Goal: Communication & Community: Participate in discussion

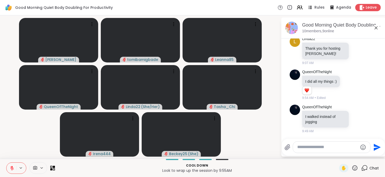
scroll to position [410, 0]
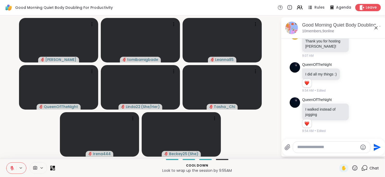
click at [13, 170] on icon at bounding box center [12, 168] width 5 height 5
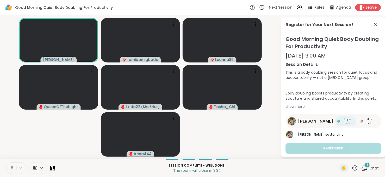
click at [365, 164] on div "1" at bounding box center [368, 165] width 6 height 6
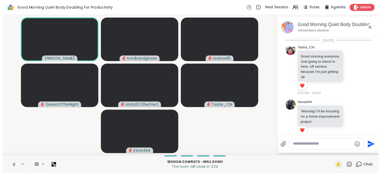
scroll to position [462, 0]
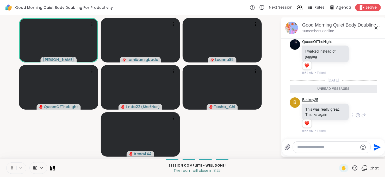
click at [312, 101] on link "Beckey25" at bounding box center [310, 99] width 16 height 5
click at [366, 7] on span "Leave" at bounding box center [371, 7] width 11 height 5
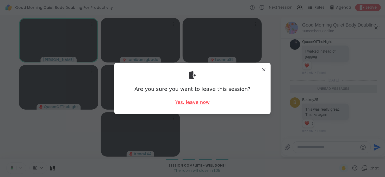
click at [193, 102] on div "Yes, leave now" at bounding box center [192, 102] width 34 height 7
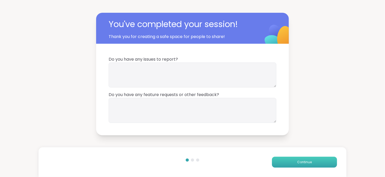
click at [279, 162] on button "Continue" at bounding box center [304, 162] width 65 height 11
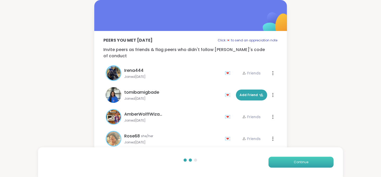
click at [279, 162] on button "Continue" at bounding box center [301, 162] width 65 height 11
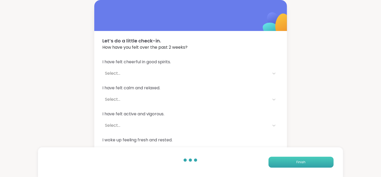
click at [279, 162] on button "Finish" at bounding box center [301, 162] width 65 height 11
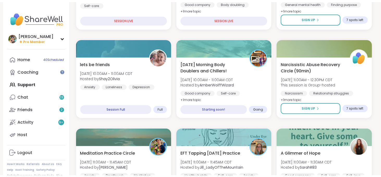
scroll to position [134, 0]
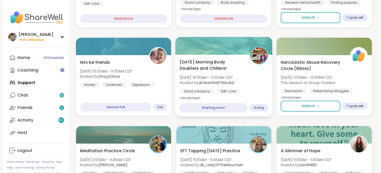
click at [232, 74] on div "Thursday Morning Body Doublers and Chillers! Thu, Sep 11 | 10:00AM - 11:00AM CD…" at bounding box center [224, 80] width 89 height 42
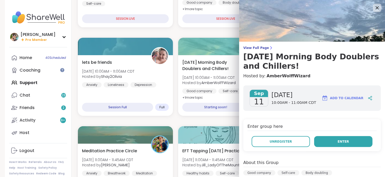
click at [323, 144] on button "Enter" at bounding box center [343, 141] width 58 height 11
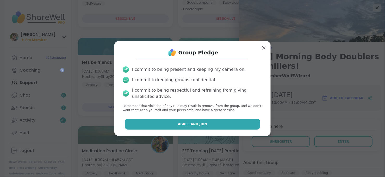
click at [207, 125] on button "Agree and Join" at bounding box center [193, 124] width 136 height 11
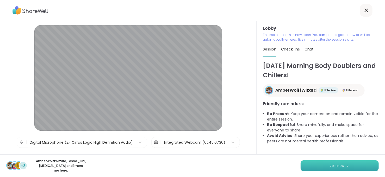
click at [355, 169] on button "Join now" at bounding box center [340, 166] width 78 height 11
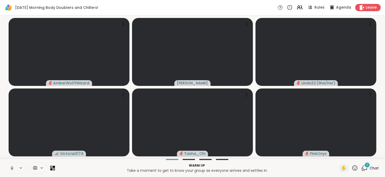
click at [8, 167] on button at bounding box center [12, 168] width 10 height 11
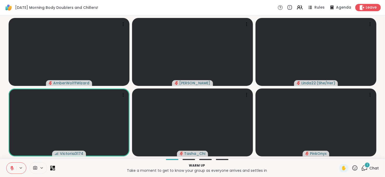
click at [8, 167] on button at bounding box center [12, 168] width 10 height 11
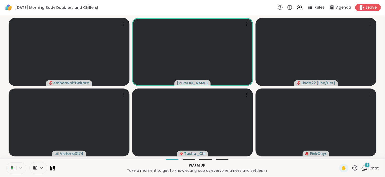
click at [8, 167] on button at bounding box center [11, 168] width 11 height 11
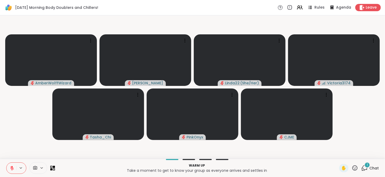
click at [16, 168] on button at bounding box center [12, 168] width 10 height 11
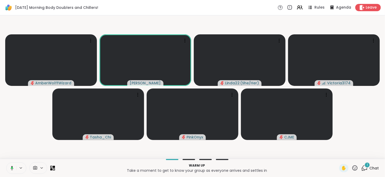
click at [16, 168] on button at bounding box center [11, 168] width 11 height 11
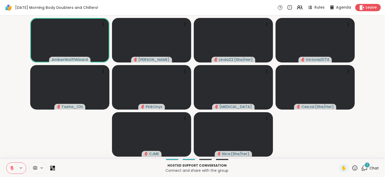
click at [370, 167] on span "Chat" at bounding box center [374, 168] width 9 height 5
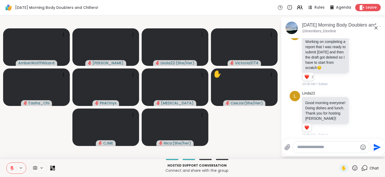
scroll to position [137, 0]
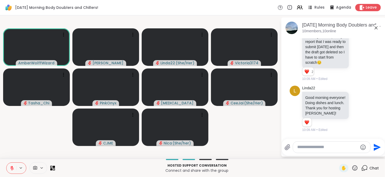
click at [12, 168] on icon at bounding box center [12, 167] width 2 height 2
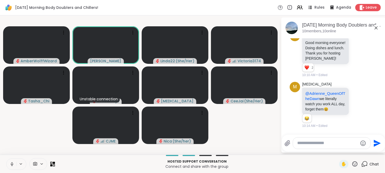
scroll to position [197, 0]
click at [314, 141] on textarea "Type your message" at bounding box center [327, 142] width 61 height 5
paste textarea "**********"
type textarea "**********"
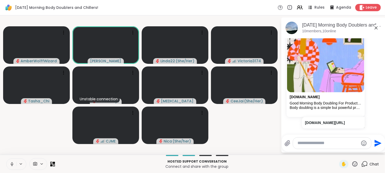
scroll to position [325, 0]
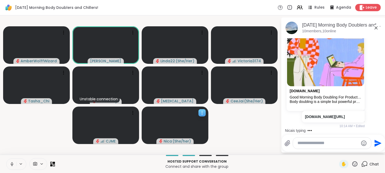
click at [183, 140] on span "( She/her )" at bounding box center [182, 141] width 19 height 5
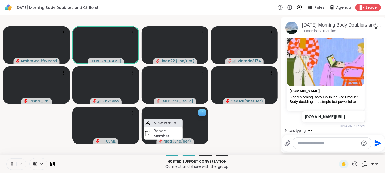
click at [172, 120] on h4 "View Profile" at bounding box center [165, 122] width 22 height 5
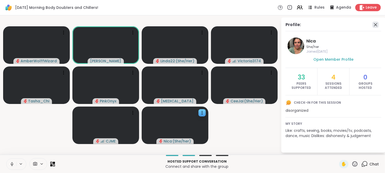
click at [376, 23] on icon at bounding box center [376, 25] width 6 height 6
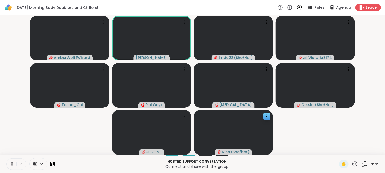
click at [9, 165] on button at bounding box center [12, 164] width 10 height 11
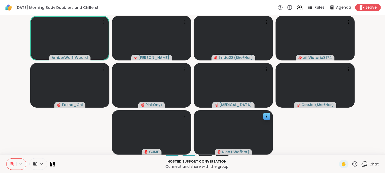
click at [9, 165] on button at bounding box center [12, 164] width 10 height 11
click at [352, 162] on icon at bounding box center [355, 164] width 7 height 7
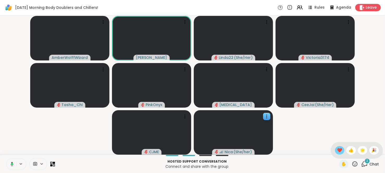
click at [337, 151] on span "❤️" at bounding box center [339, 150] width 5 height 6
click at [370, 164] on span "Chat" at bounding box center [374, 164] width 9 height 5
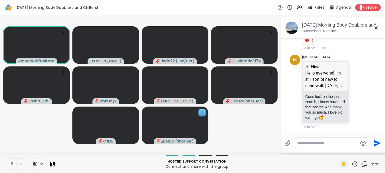
scroll to position [504, 0]
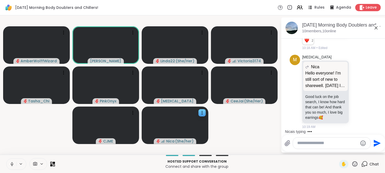
click at [11, 163] on icon at bounding box center [12, 164] width 5 height 5
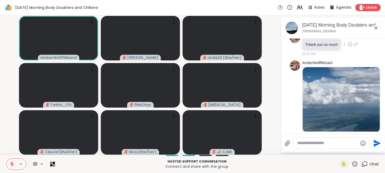
scroll to position [655, 0]
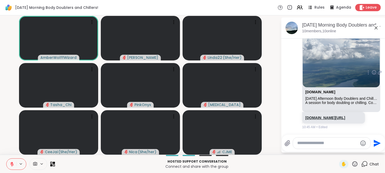
click at [314, 116] on link "sharewellnow.com/session/e23854f7-f8f0-4fcb-81bc-be21d885e1d5" at bounding box center [325, 118] width 40 height 4
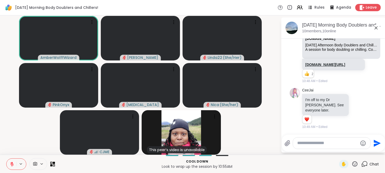
scroll to position [710, 0]
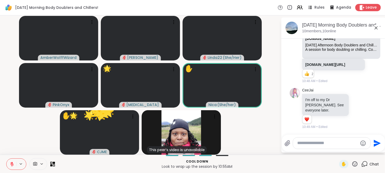
click at [353, 162] on icon at bounding box center [355, 163] width 5 height 5
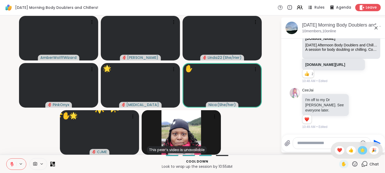
click at [360, 151] on span "🌟" at bounding box center [362, 150] width 5 height 6
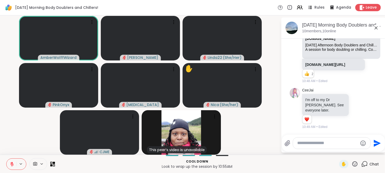
click at [11, 167] on button at bounding box center [12, 164] width 10 height 11
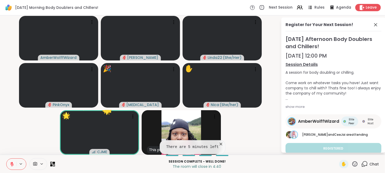
click at [11, 167] on button at bounding box center [12, 164] width 10 height 11
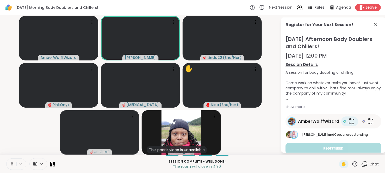
click at [11, 159] on button at bounding box center [12, 164] width 10 height 11
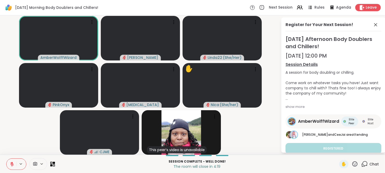
click at [10, 164] on icon at bounding box center [12, 164] width 5 height 5
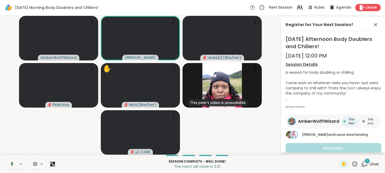
click at [366, 162] on div "1" at bounding box center [368, 161] width 6 height 6
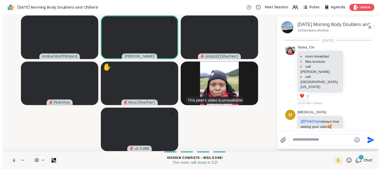
scroll to position [756, 0]
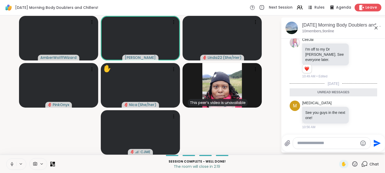
click at [367, 5] on span "Leave" at bounding box center [371, 7] width 11 height 5
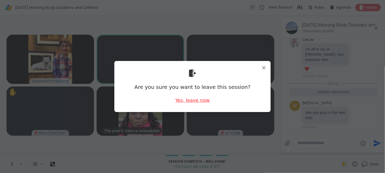
click at [197, 101] on div "Yes, leave now" at bounding box center [192, 100] width 34 height 7
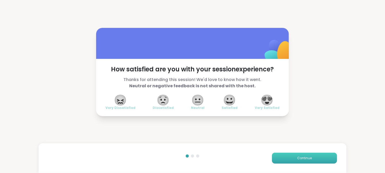
click at [291, 156] on button "Continue" at bounding box center [304, 158] width 65 height 11
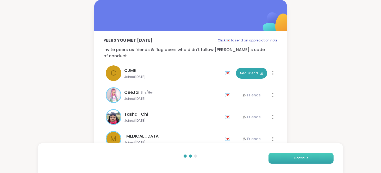
click at [291, 156] on button "Continue" at bounding box center [301, 158] width 65 height 11
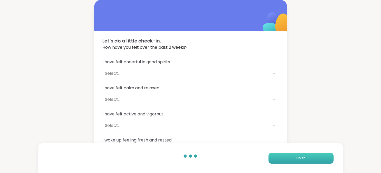
click at [291, 156] on button "Finish" at bounding box center [301, 158] width 65 height 11
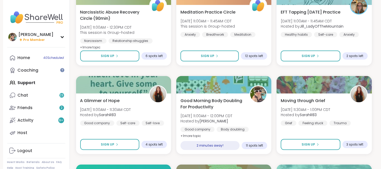
scroll to position [191, 0]
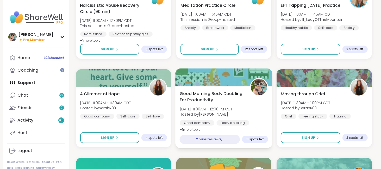
click at [205, 90] on span "Good Morning Body Doubling For Productivity" at bounding box center [212, 96] width 65 height 13
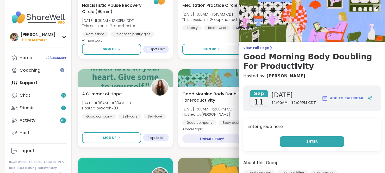
click at [291, 140] on button "Enter" at bounding box center [312, 141] width 65 height 11
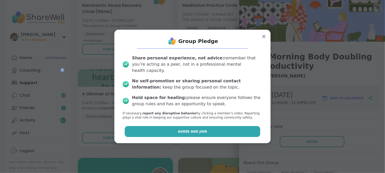
click at [204, 129] on button "Agree and Join" at bounding box center [193, 131] width 136 height 11
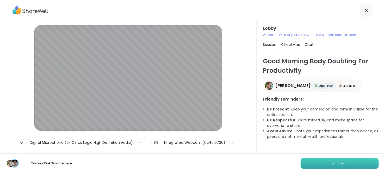
click at [308, 161] on button "Join now" at bounding box center [340, 163] width 78 height 11
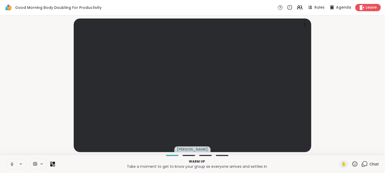
click at [370, 165] on span "Chat" at bounding box center [374, 164] width 9 height 5
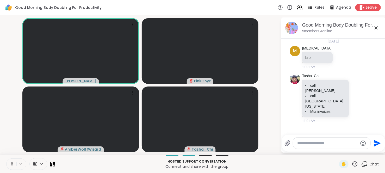
click at [9, 166] on button at bounding box center [12, 164] width 10 height 11
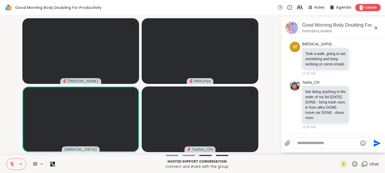
scroll to position [90, 0]
click at [8, 163] on button at bounding box center [12, 164] width 10 height 11
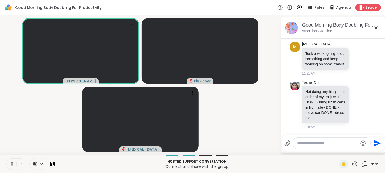
click at [13, 167] on button at bounding box center [12, 164] width 10 height 11
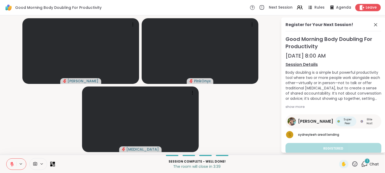
click at [365, 164] on div "1" at bounding box center [368, 161] width 6 height 6
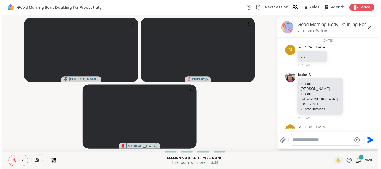
scroll to position [236, 0]
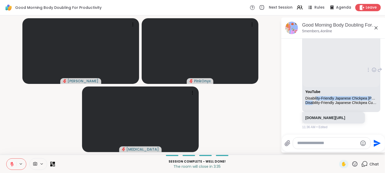
drag, startPoint x: 312, startPoint y: 100, endPoint x: 317, endPoint y: 95, distance: 7.2
click at [317, 95] on div "YouTube Disability-Friendly Japanese Chickpea Curry ✨recipe in description ✨ Di…" at bounding box center [341, 97] width 72 height 15
click at [317, 96] on div "Disability-Friendly Japanese Chickpea Curry ✨recipe in description ✨" at bounding box center [341, 98] width 72 height 4
drag, startPoint x: 321, startPoint y: 92, endPoint x: 321, endPoint y: 118, distance: 25.3
click at [321, 118] on div "Makena YouTube Disability-Friendly Japanese Chickpea Curry ✨recipe in descripti…" at bounding box center [334, 70] width 64 height 119
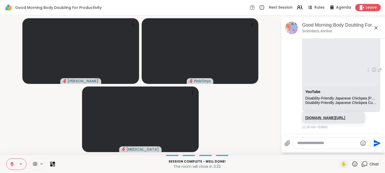
click at [321, 118] on link "youtube.com/shorts/u8mY8hqSaMw?si=ZP5cGCnY_4hb6EwO" at bounding box center [325, 118] width 40 height 4
click at [11, 165] on icon at bounding box center [12, 164] width 5 height 5
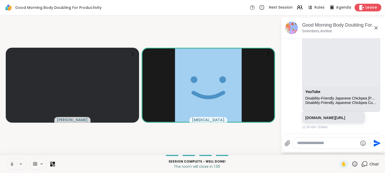
click at [366, 8] on span "Leave" at bounding box center [371, 7] width 11 height 5
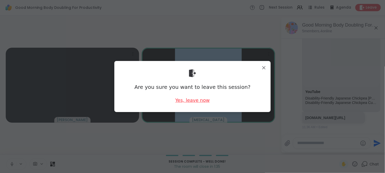
click at [192, 102] on div "Yes, leave now" at bounding box center [192, 100] width 34 height 7
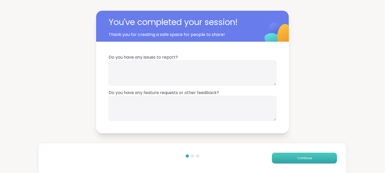
click at [305, 156] on span "Continue" at bounding box center [304, 158] width 15 height 5
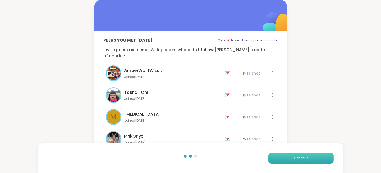
click at [305, 156] on span "Continue" at bounding box center [301, 158] width 15 height 5
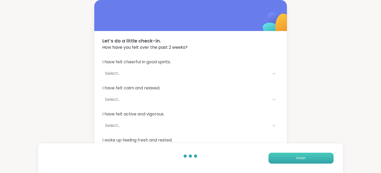
click at [305, 156] on span "Finish" at bounding box center [301, 158] width 9 height 5
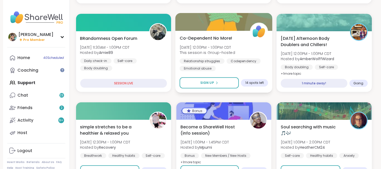
scroll to position [161, 0]
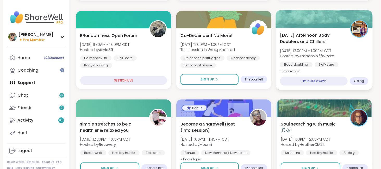
click at [324, 56] on b "AmberWolffWizard" at bounding box center [316, 55] width 35 height 5
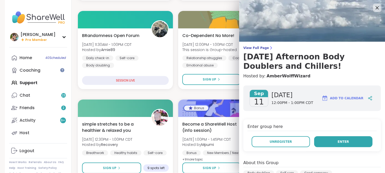
click at [338, 142] on span "Enter" at bounding box center [343, 141] width 11 height 5
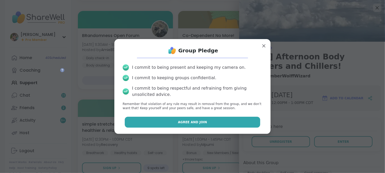
click at [182, 121] on span "Agree and Join" at bounding box center [192, 122] width 29 height 5
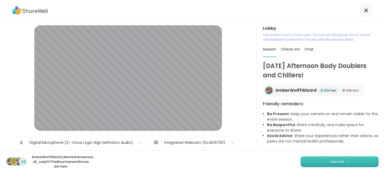
click at [308, 164] on button "Join now" at bounding box center [340, 161] width 78 height 11
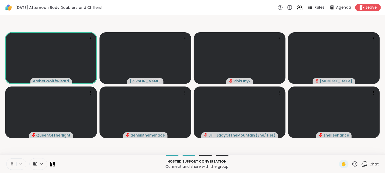
click at [12, 162] on icon at bounding box center [11, 163] width 1 height 2
click at [363, 166] on icon at bounding box center [364, 164] width 7 height 7
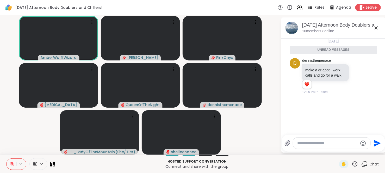
click at [363, 166] on icon at bounding box center [364, 164] width 7 height 7
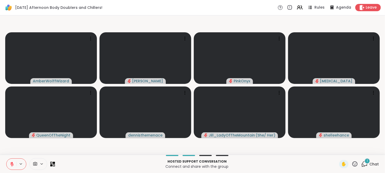
click at [9, 167] on button at bounding box center [12, 164] width 10 height 11
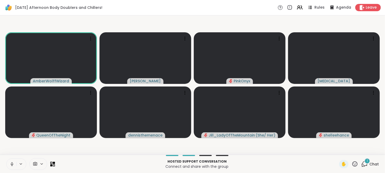
click at [9, 167] on button at bounding box center [12, 164] width 10 height 11
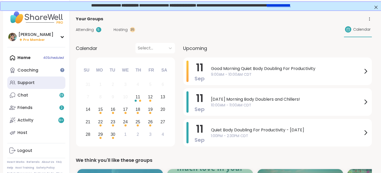
click at [50, 83] on link "Support" at bounding box center [36, 83] width 58 height 13
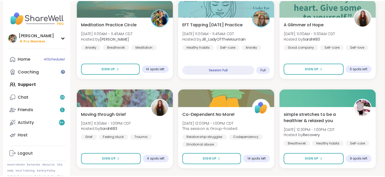
scroll to position [261, 0]
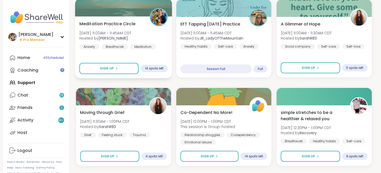
click at [120, 30] on span "[DATE] 11:00AM - 11:45AM CDT" at bounding box center [105, 32] width 52 height 5
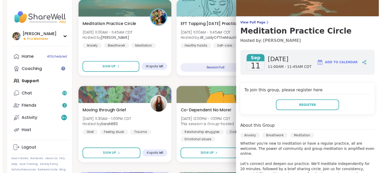
scroll to position [0, 0]
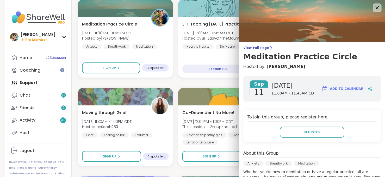
click at [374, 9] on icon at bounding box center [377, 7] width 7 height 7
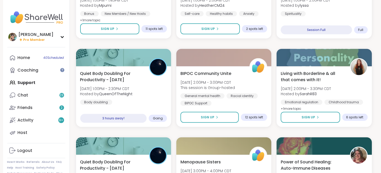
scroll to position [481, 0]
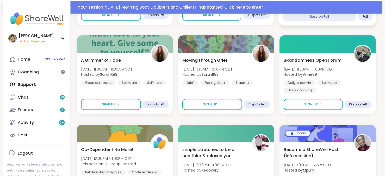
scroll to position [240, 0]
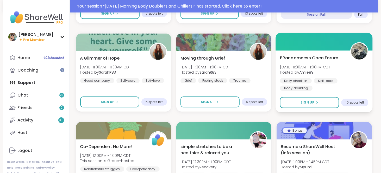
click at [315, 57] on span "BRandomness Open Forum" at bounding box center [309, 58] width 58 height 6
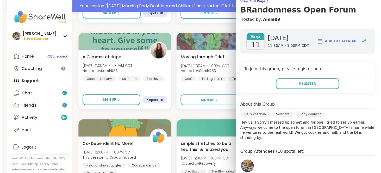
scroll to position [0, 0]
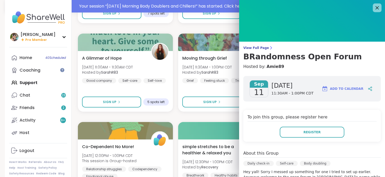
click at [376, 7] on icon at bounding box center [377, 7] width 3 height 3
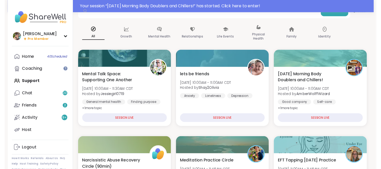
scroll to position [0, 1]
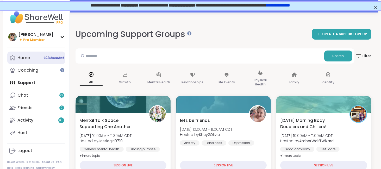
click at [33, 63] on link "Home 40 Scheduled" at bounding box center [36, 58] width 58 height 13
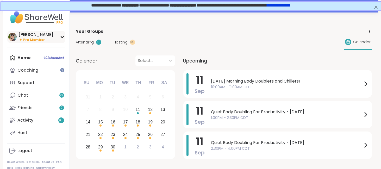
click at [34, 37] on div "[PERSON_NAME]" at bounding box center [36, 35] width 35 height 6
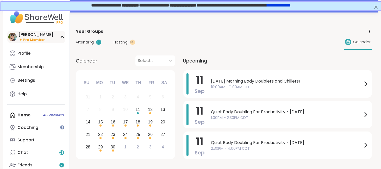
click at [34, 37] on div "[PERSON_NAME]" at bounding box center [36, 35] width 35 height 6
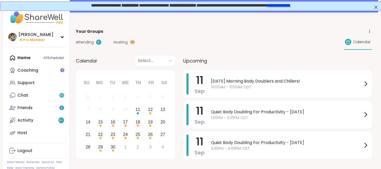
click at [22, 58] on div "Home 40 Scheduled Coaching Support Chat 23 Friends 2 Activity 9 + Host" at bounding box center [36, 96] width 58 height 88
click at [19, 131] on div "Host" at bounding box center [23, 133] width 10 height 6
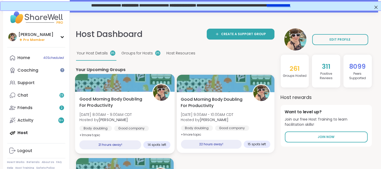
click at [125, 106] on span "Good Morning Body Doubling For Productivity" at bounding box center [112, 102] width 67 height 13
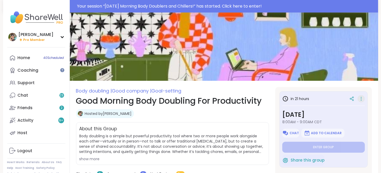
click at [360, 99] on icon at bounding box center [361, 98] width 5 height 7
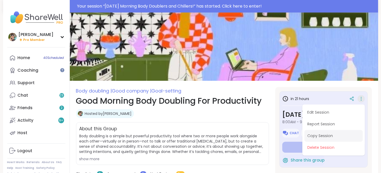
click at [323, 134] on button "Copy Session" at bounding box center [334, 136] width 58 height 12
type textarea "*"
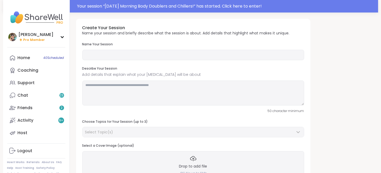
type input "**********"
type textarea "**********"
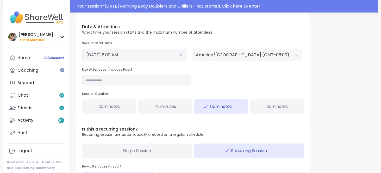
scroll to position [187, 0]
click at [184, 54] on div "September 12, 2025 8:00 AM" at bounding box center [134, 54] width 105 height 13
click at [183, 54] on div "September 12, 2025 8:00 AM" at bounding box center [134, 54] width 105 height 13
click at [182, 54] on icon at bounding box center [180, 54] width 3 height 2
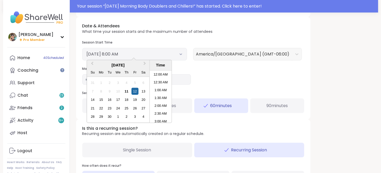
scroll to position [103, 0]
click at [126, 90] on div "11" at bounding box center [126, 91] width 7 height 7
click at [158, 108] on li "11:00 AM" at bounding box center [161, 110] width 22 height 8
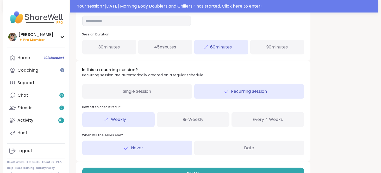
scroll to position [263, 0]
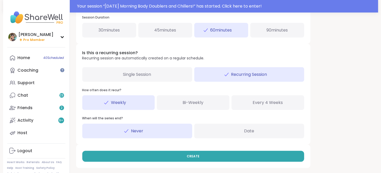
click at [136, 77] on div "Single Session" at bounding box center [137, 74] width 110 height 15
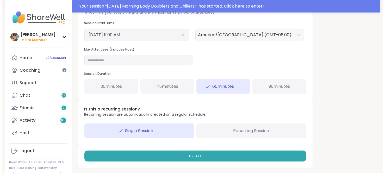
scroll to position [206, 0]
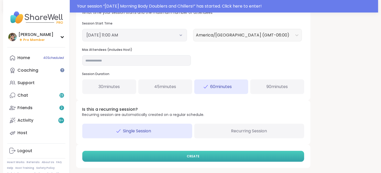
click at [192, 155] on span "CREATE" at bounding box center [193, 156] width 13 height 5
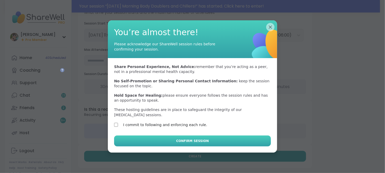
click at [173, 138] on button "Confirm Session" at bounding box center [192, 141] width 157 height 11
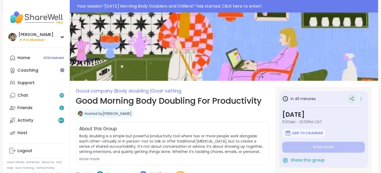
click at [350, 100] on icon at bounding box center [352, 98] width 5 height 5
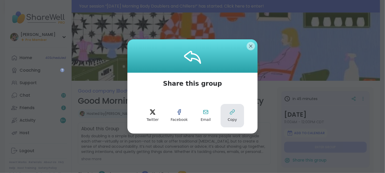
click at [230, 112] on icon at bounding box center [232, 112] width 6 height 6
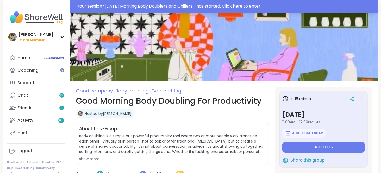
type textarea "*"
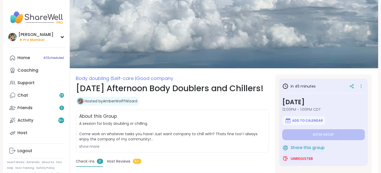
type textarea "*"
click at [25, 60] on div "Home 40 Scheduled" at bounding box center [24, 58] width 13 height 6
type textarea "*"
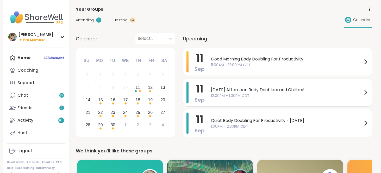
click at [231, 89] on span "[DATE] Afternoon Body Doublers and Chillers!" at bounding box center [286, 90] width 151 height 6
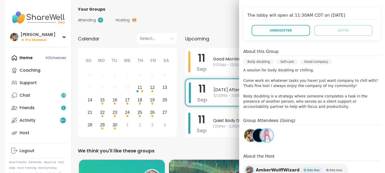
scroll to position [112, 0]
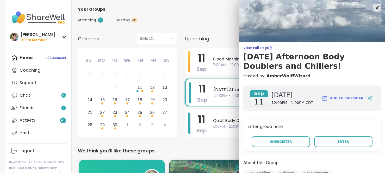
scroll to position [112, 0]
